Goal: Transaction & Acquisition: Book appointment/travel/reservation

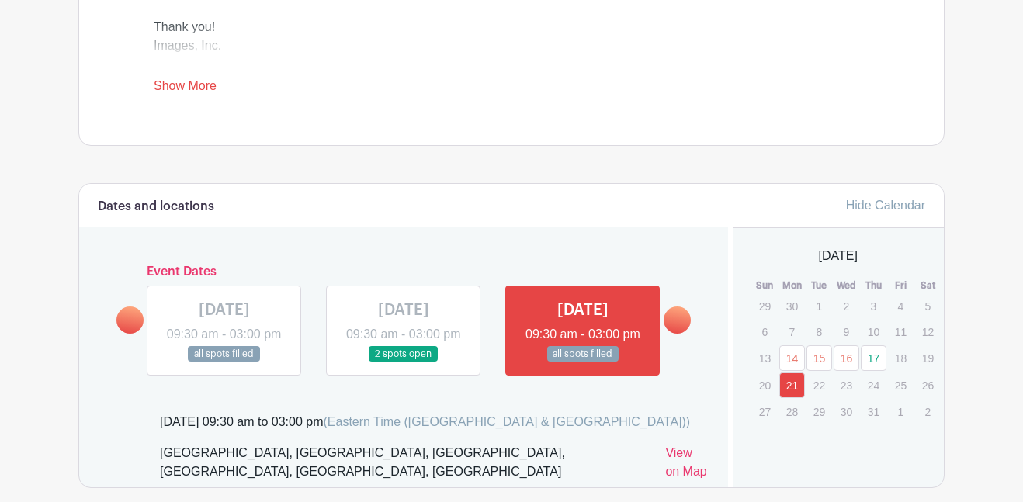
scroll to position [696, 0]
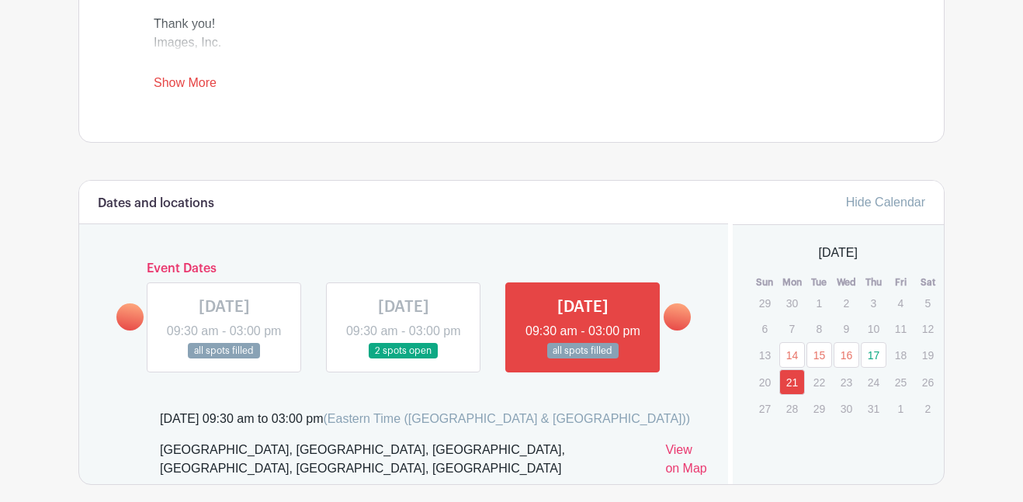
click at [673, 322] on link at bounding box center [676, 316] width 27 height 27
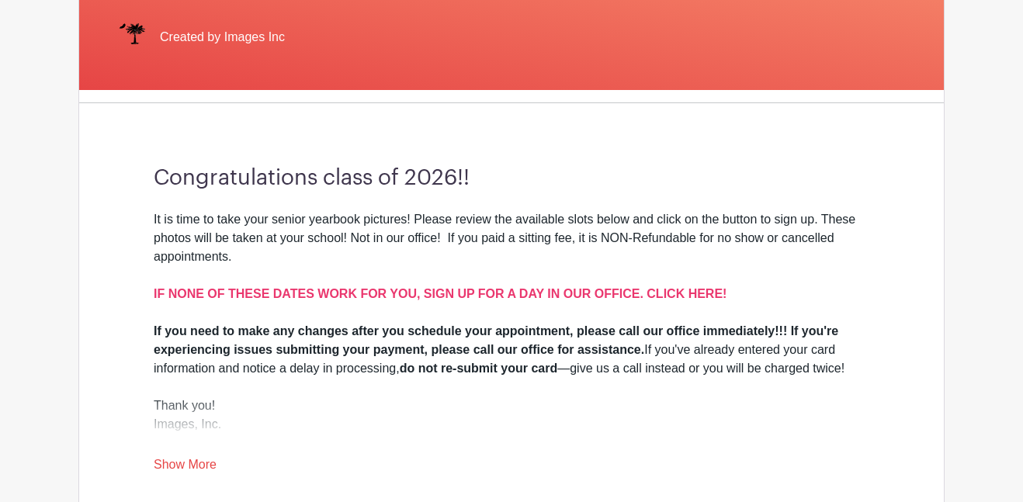
scroll to position [316, 0]
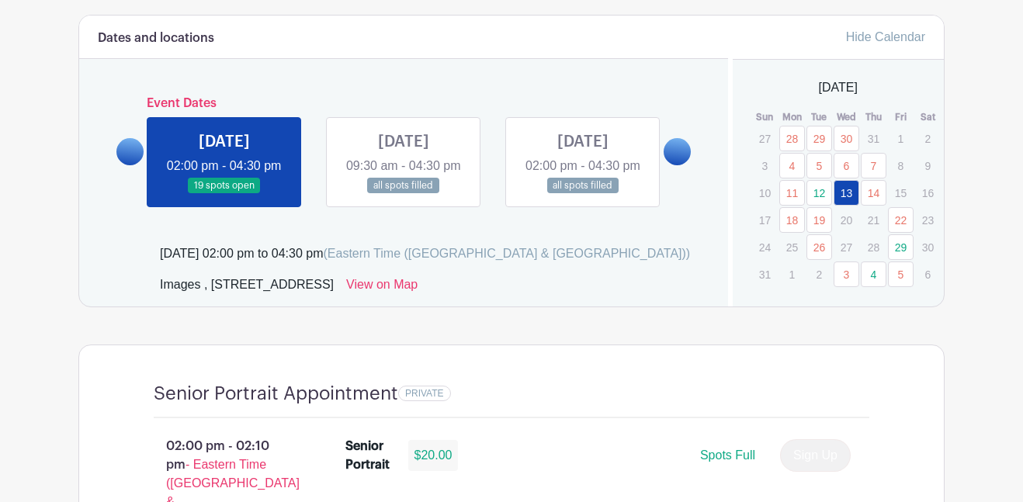
scroll to position [822, 0]
click at [871, 279] on link "4" at bounding box center [873, 274] width 26 height 26
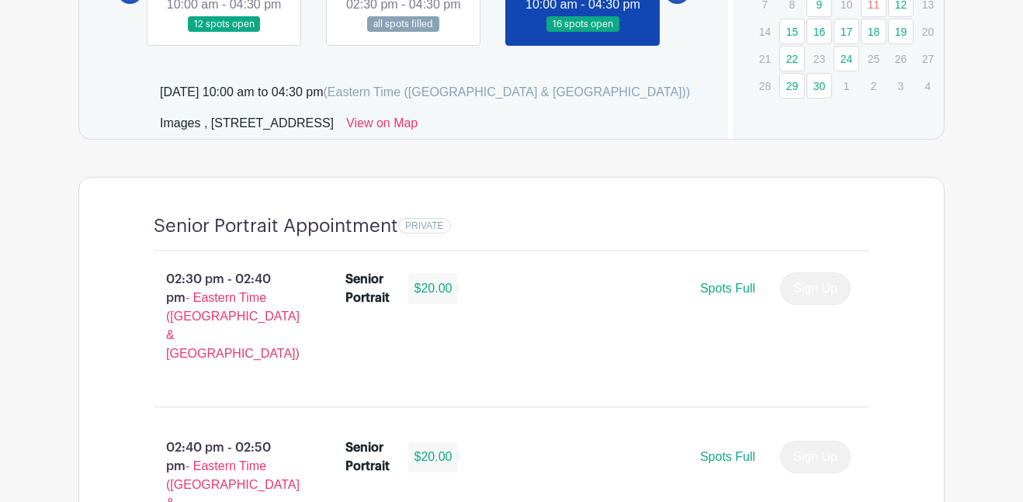
scroll to position [854, 0]
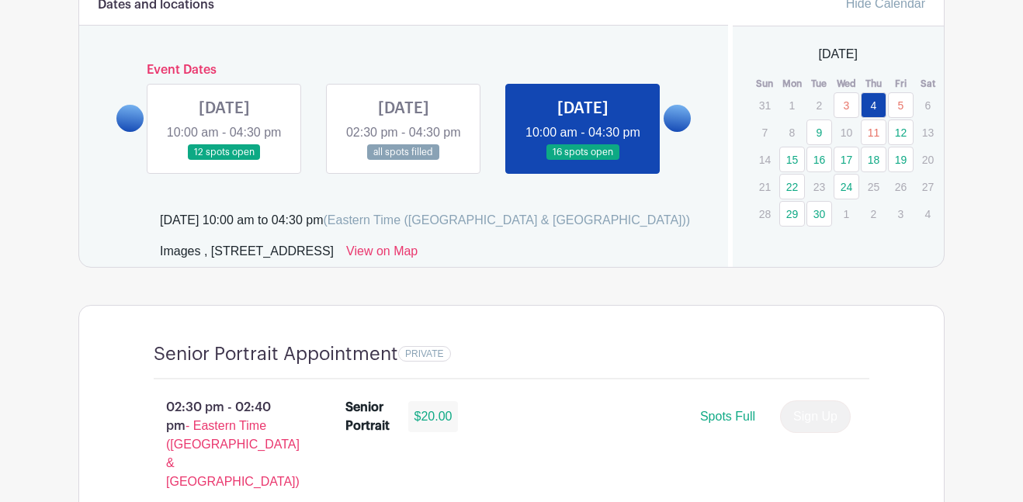
click at [844, 195] on link "24" at bounding box center [846, 187] width 26 height 26
